Goal: Information Seeking & Learning: Learn about a topic

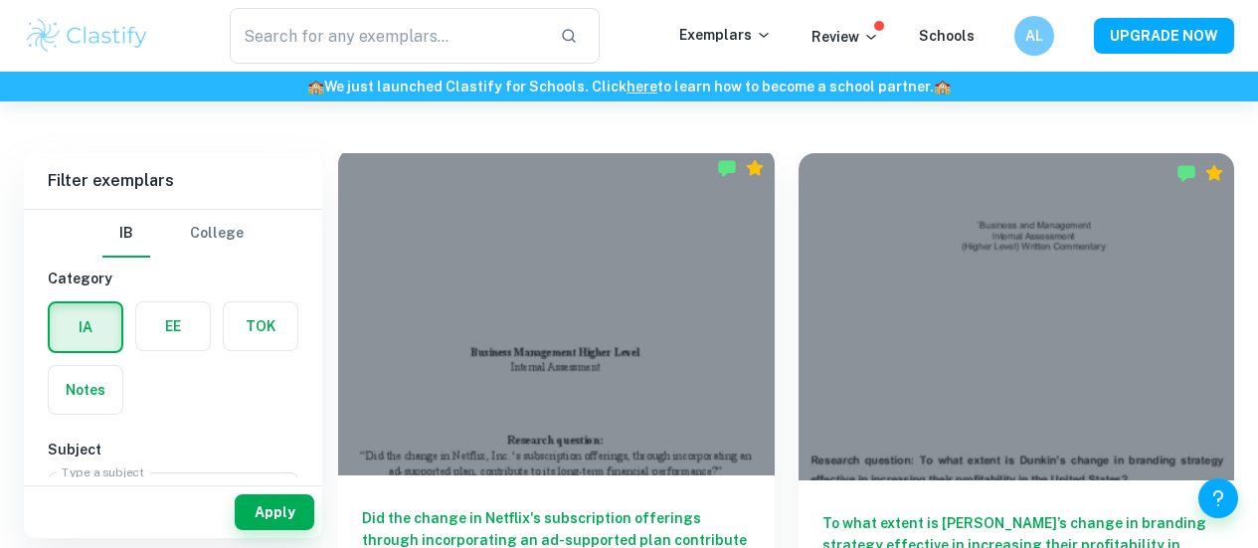
scroll to position [517, 0]
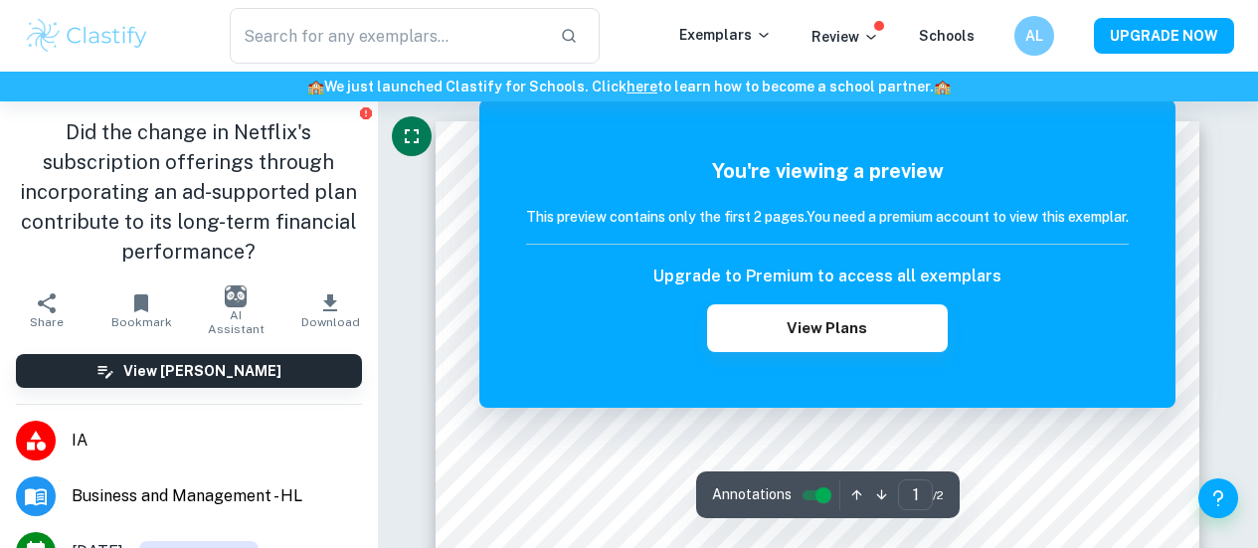
click at [416, 137] on icon "Fullscreen" at bounding box center [412, 136] width 24 height 24
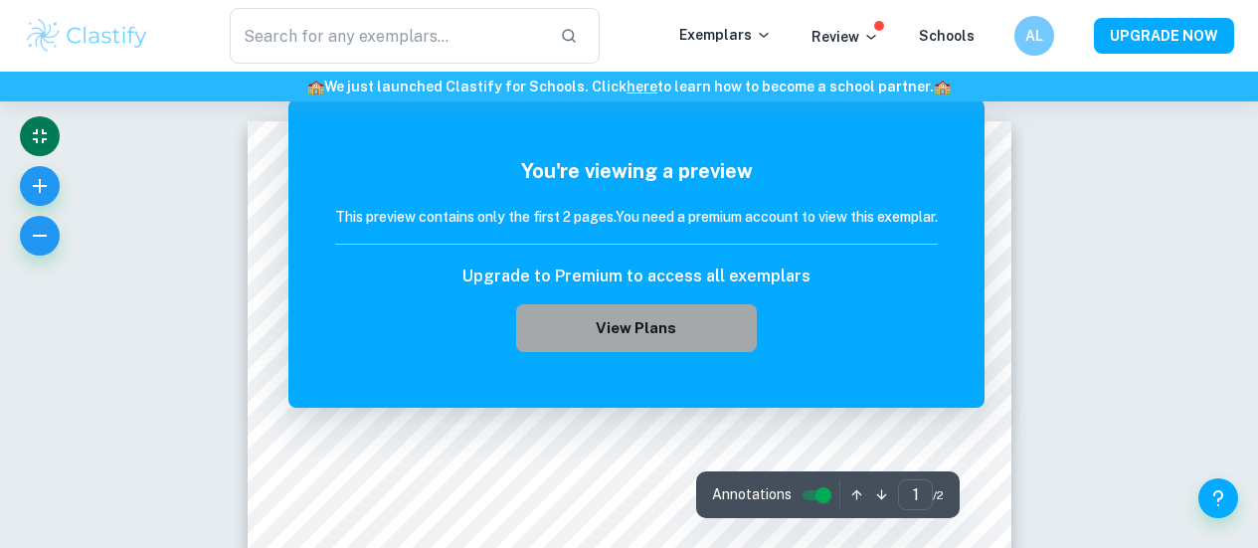
click at [592, 322] on button "View Plans" at bounding box center [636, 328] width 241 height 48
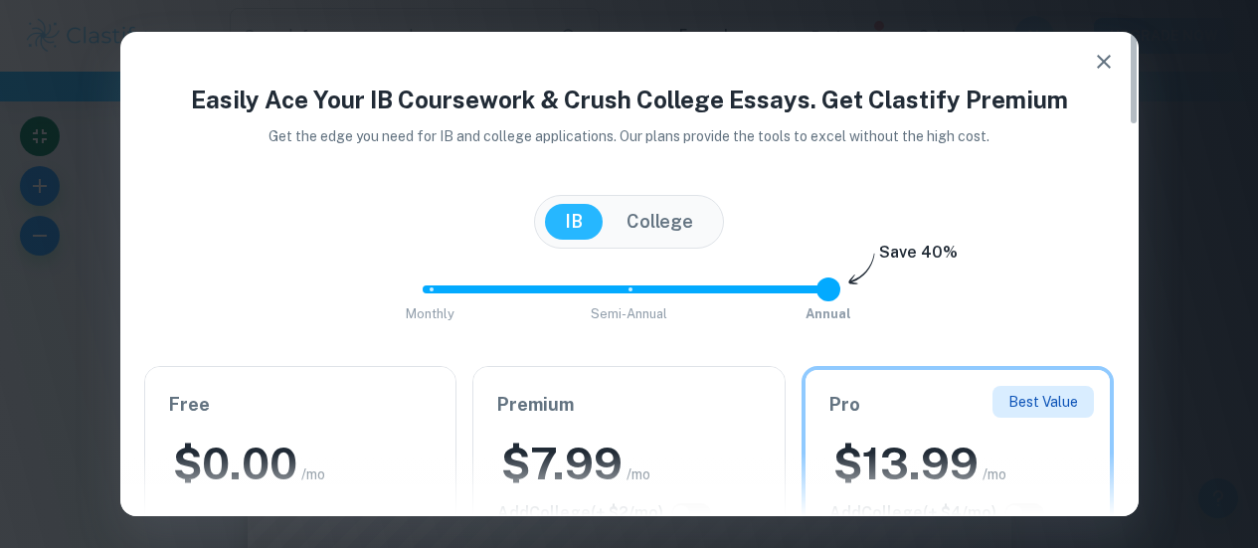
click at [1096, 60] on icon "button" at bounding box center [1104, 62] width 24 height 24
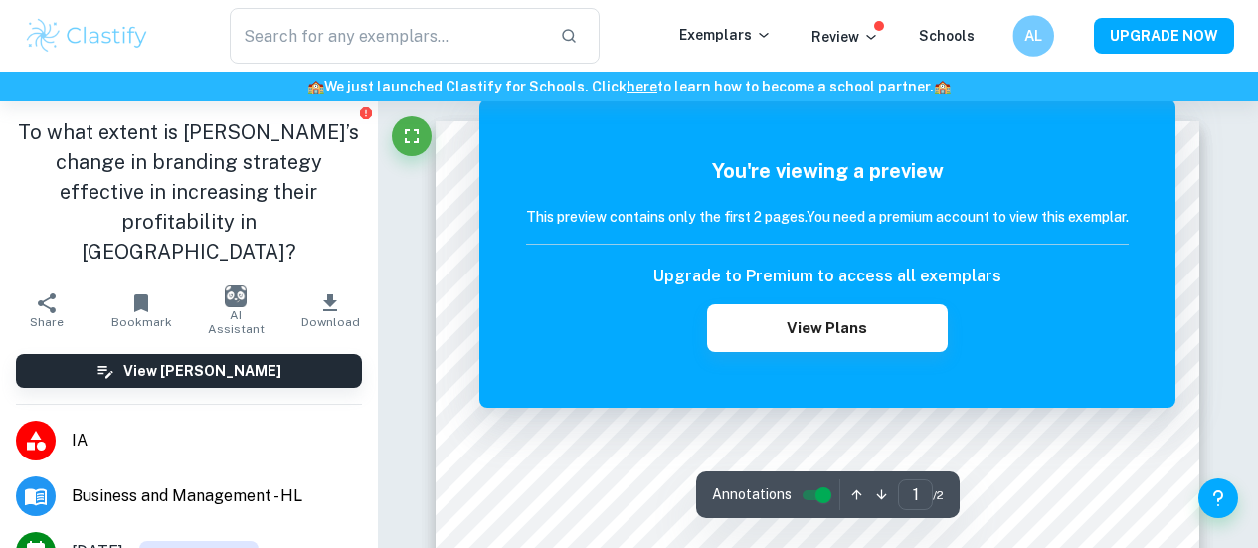
click at [1029, 49] on div "AL" at bounding box center [1033, 36] width 42 height 42
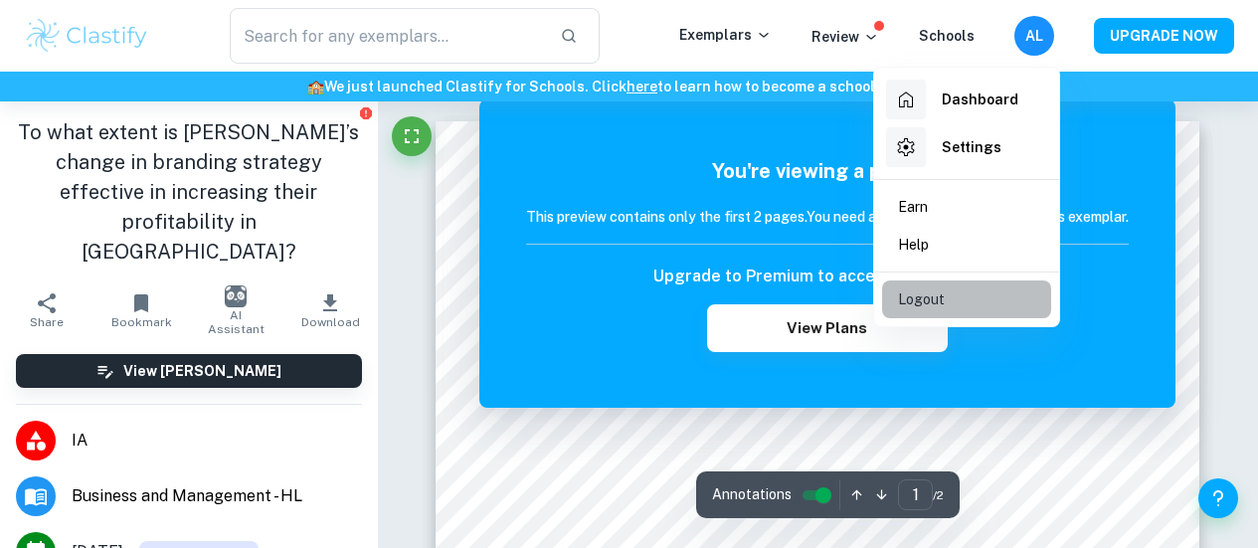
click at [943, 294] on li "Logout" at bounding box center [966, 299] width 169 height 38
